Goal: Information Seeking & Learning: Check status

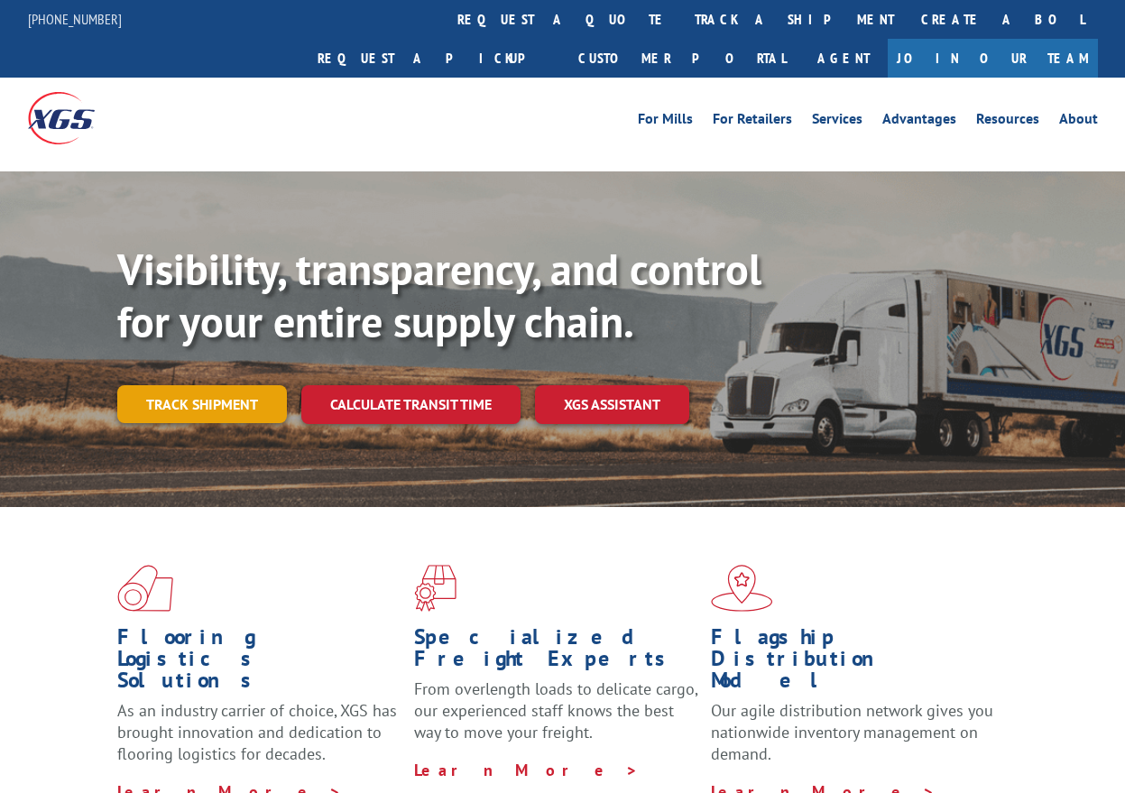
click at [198, 385] on link "Track shipment" at bounding box center [202, 404] width 170 height 38
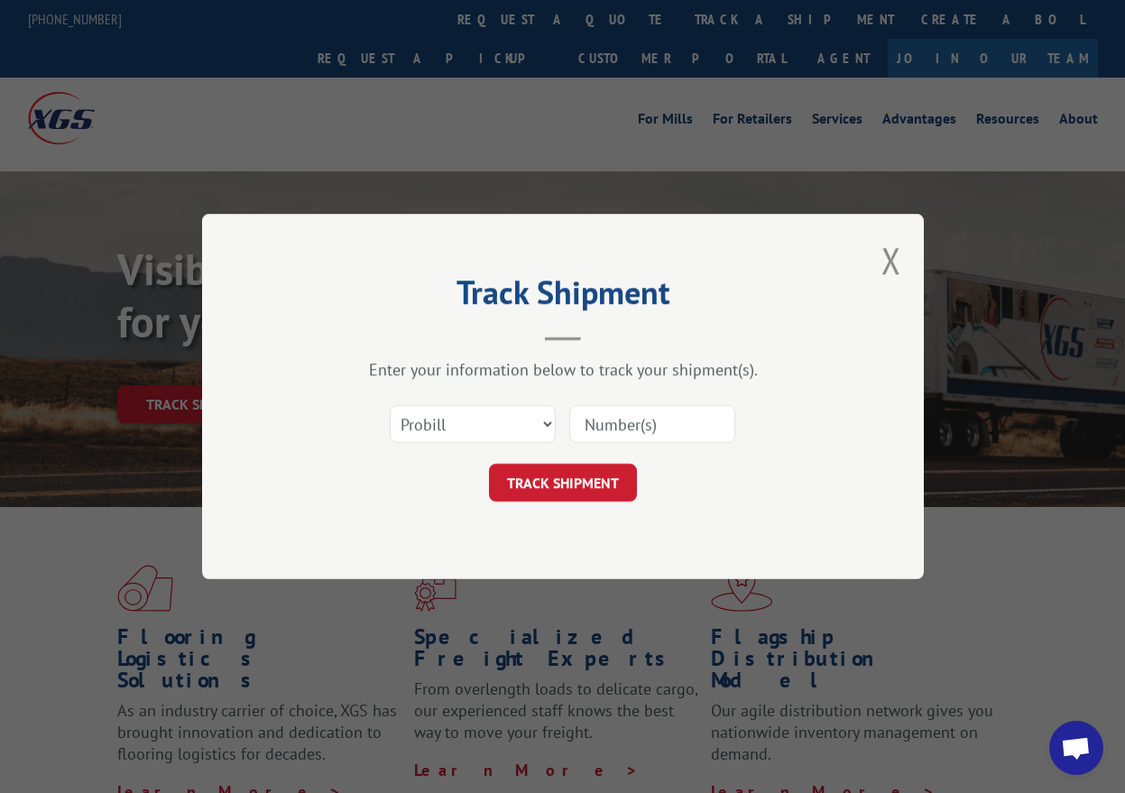
click at [630, 426] on input at bounding box center [653, 424] width 166 height 38
click at [548, 424] on select "Select category... Probill BOL PO" at bounding box center [473, 424] width 166 height 38
select select "bol"
click at [390, 405] on select "Select category... Probill BOL PO" at bounding box center [473, 424] width 166 height 38
click at [629, 420] on input at bounding box center [653, 424] width 166 height 38
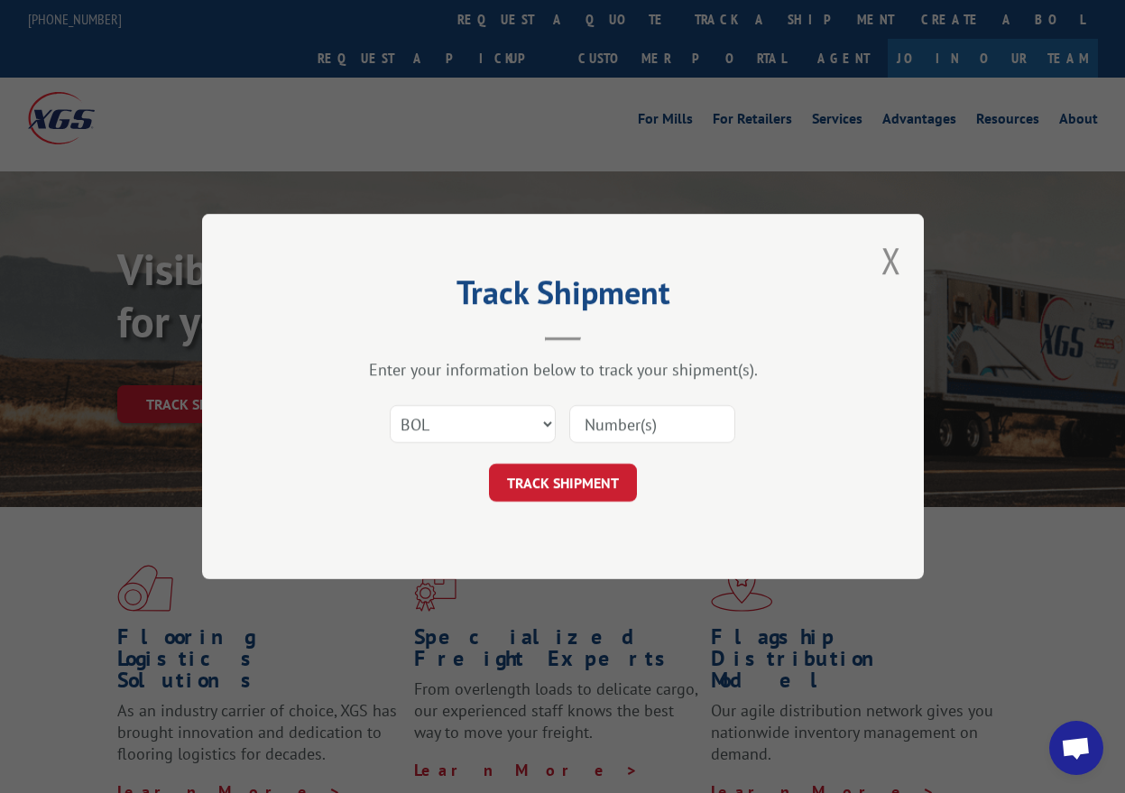
type input "7063072"
click at [556, 486] on button "TRACK SHIPMENT" at bounding box center [563, 483] width 148 height 38
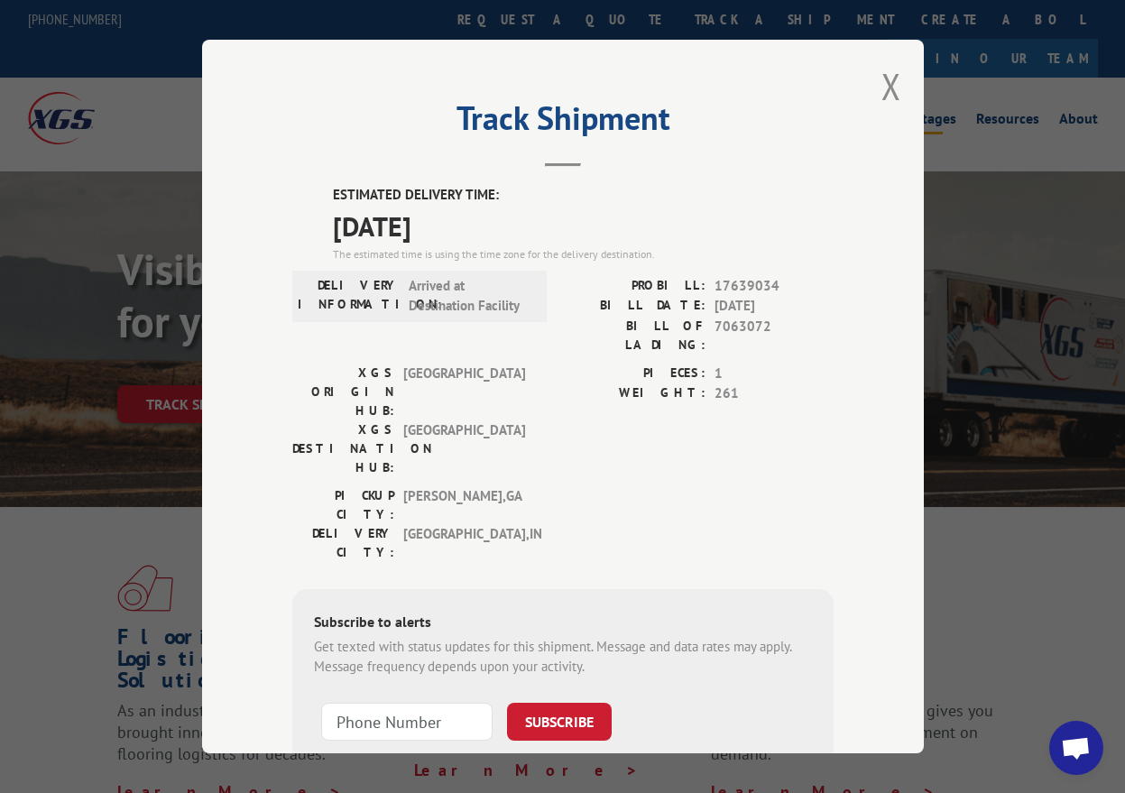
click at [882, 76] on button "Close modal" at bounding box center [892, 86] width 20 height 48
